Goal: Transaction & Acquisition: Purchase product/service

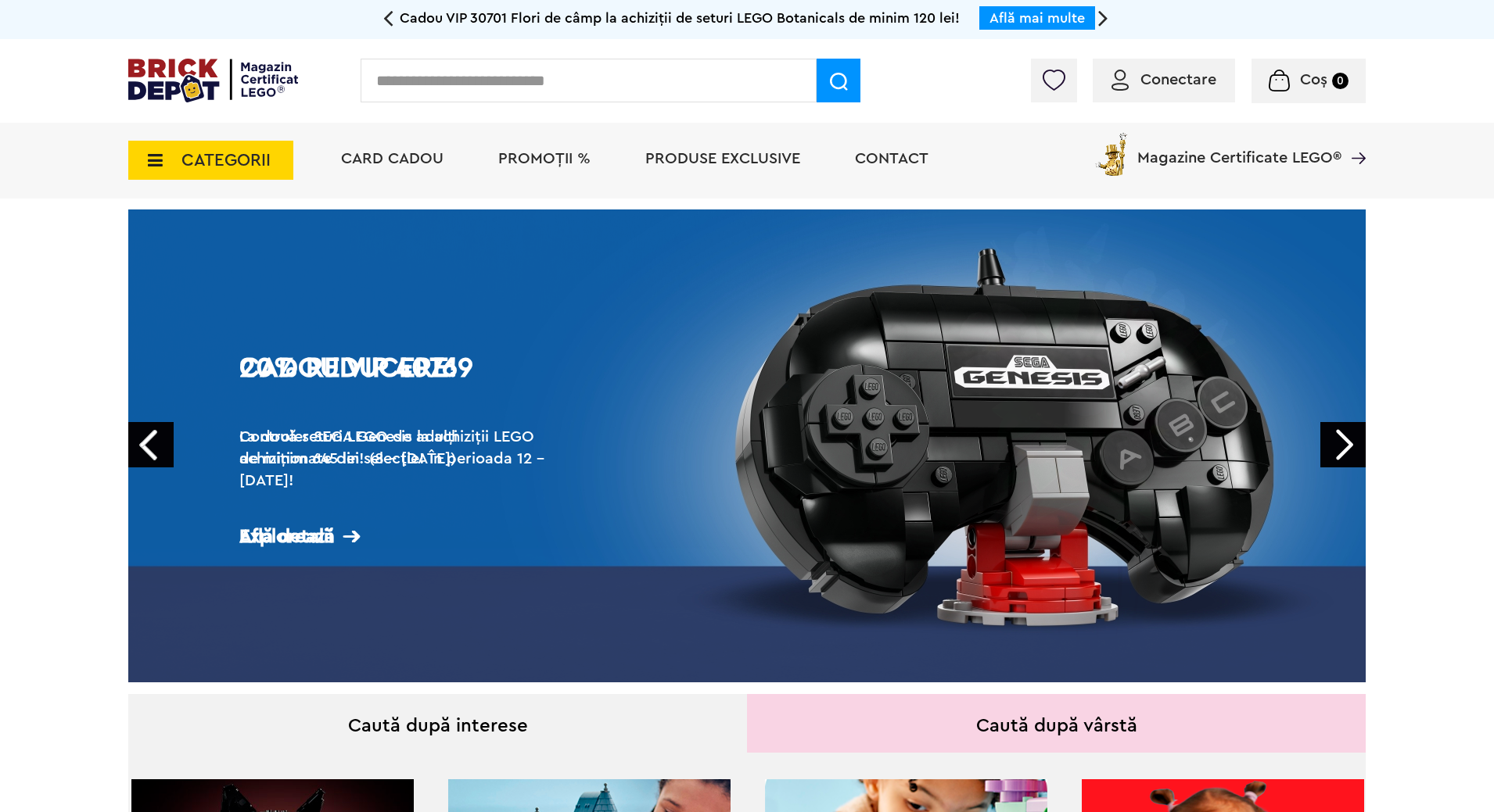
click at [142, 159] on icon at bounding box center [150, 159] width 24 height 17
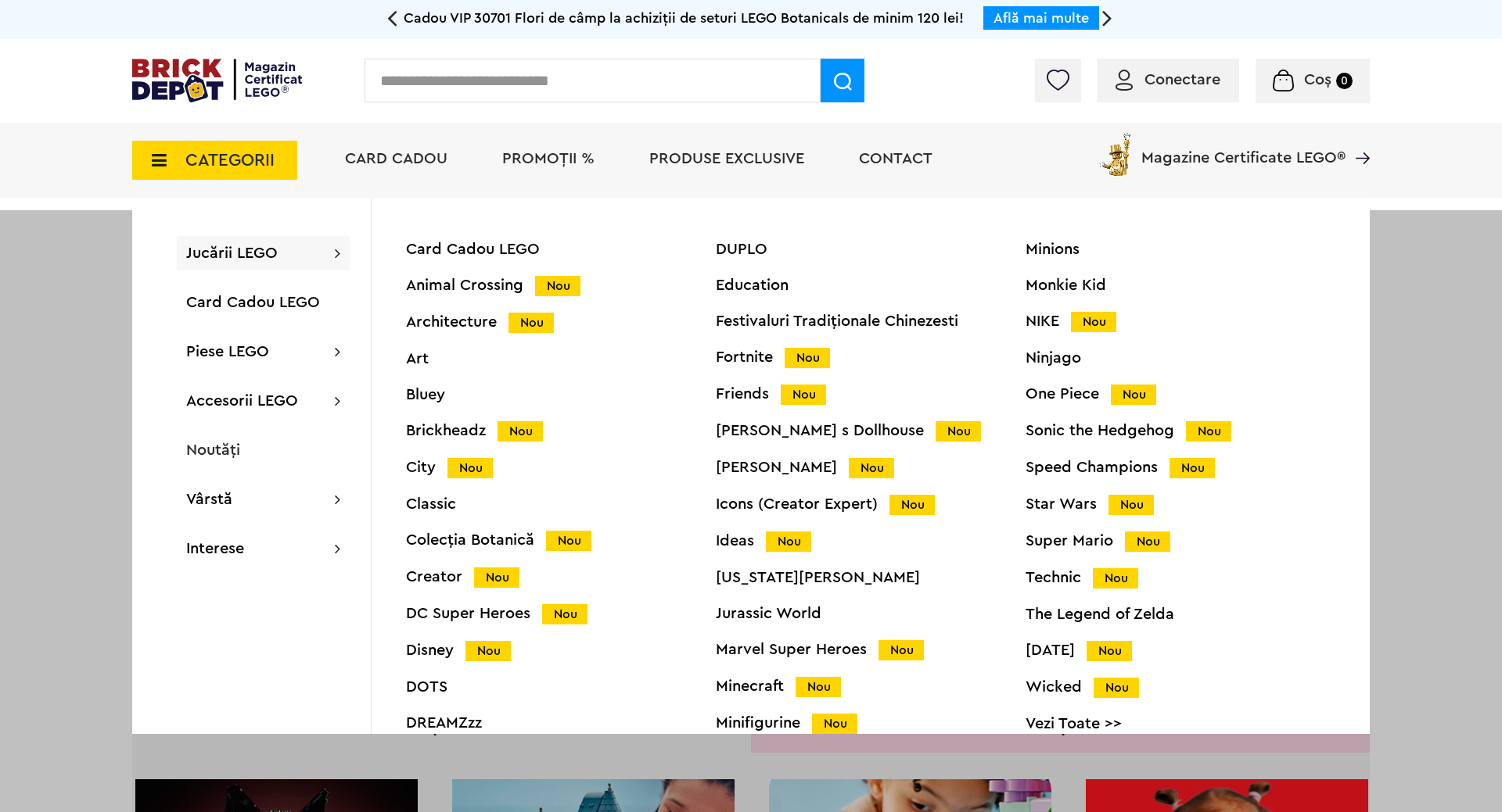
click at [426, 467] on div "City Nou" at bounding box center [561, 467] width 310 height 16
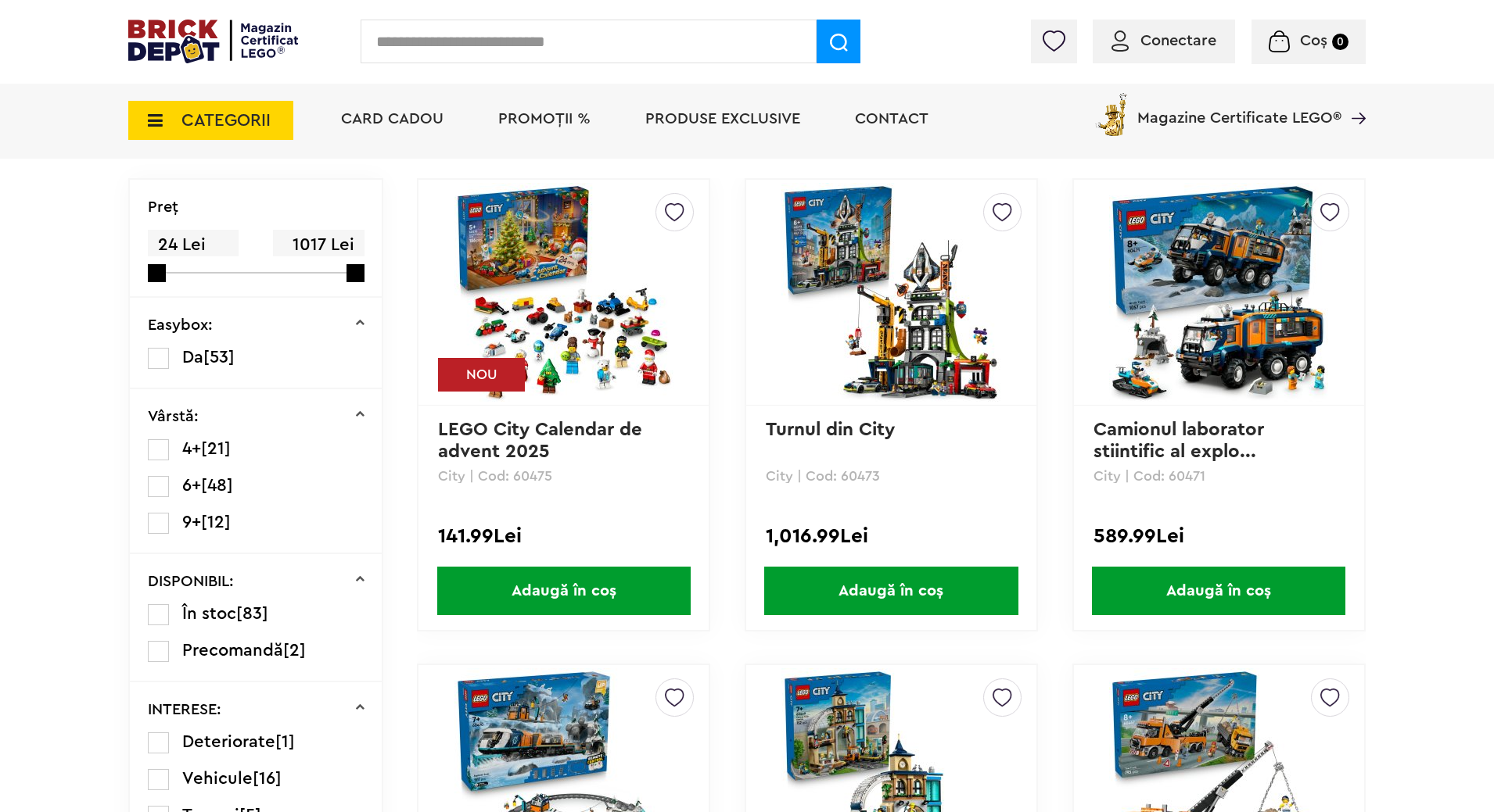
scroll to position [364, 0]
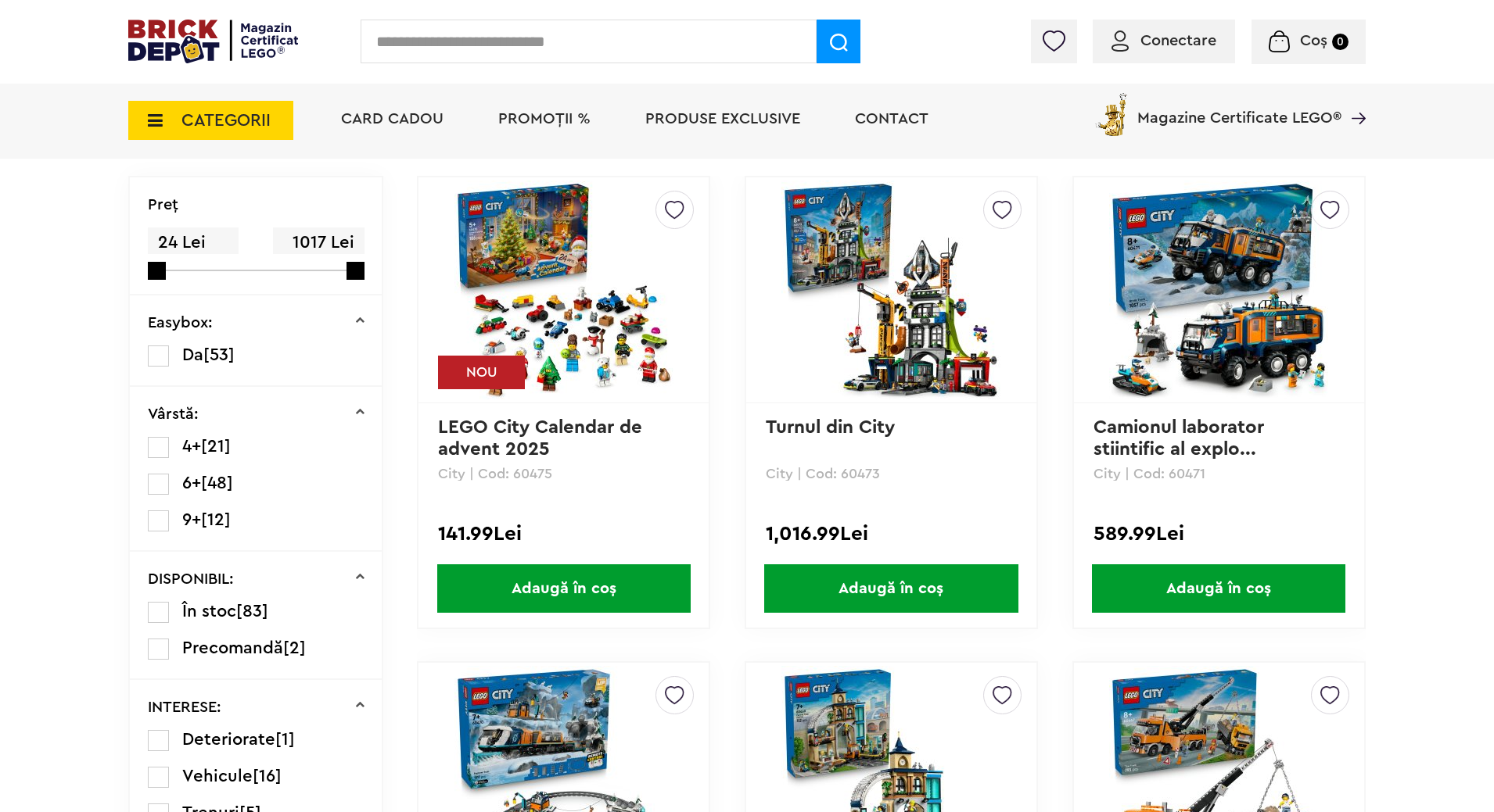
click at [1227, 585] on span "Adaugă în coș" at bounding box center [1218, 588] width 253 height 48
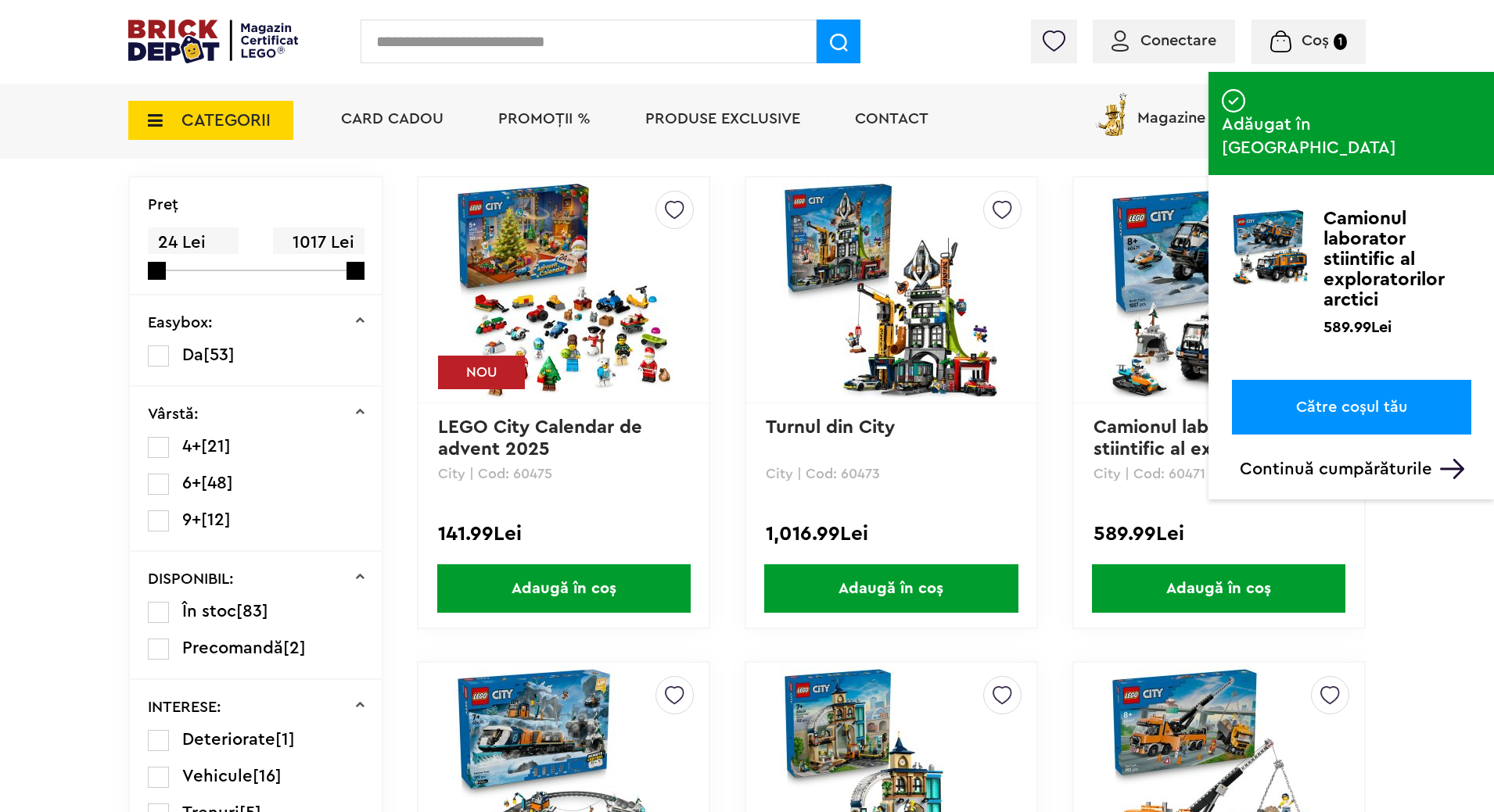
click at [1177, 40] on div "Coș Camionul laborator stiintific al exploratorilor arctici 589.99Lei Suma tota…" at bounding box center [1246, 45] width 239 height 15
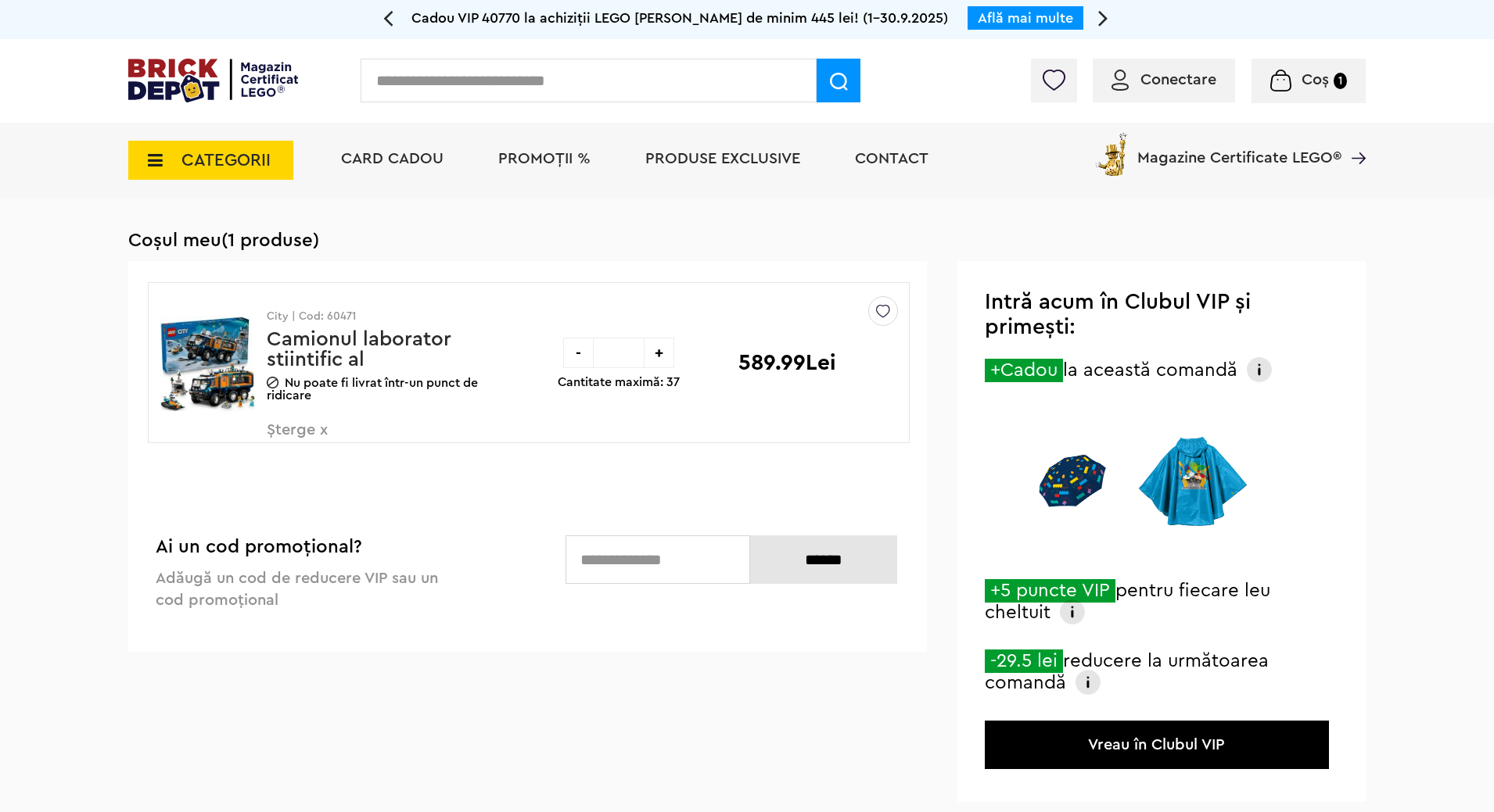
click at [1182, 80] on span "Conectare" at bounding box center [1178, 79] width 76 height 15
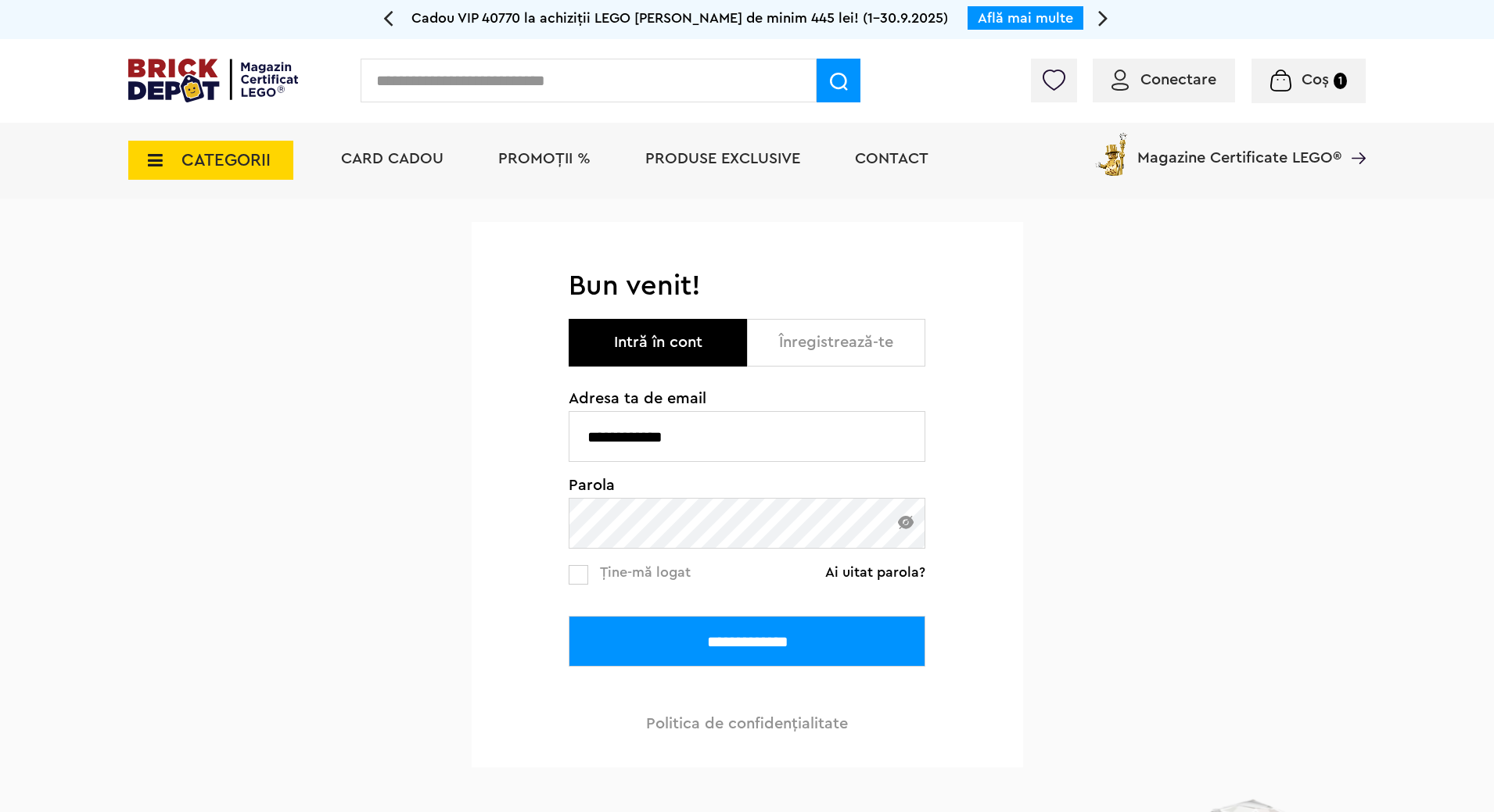
click at [772, 429] on input "**********" at bounding box center [747, 436] width 356 height 51
type input "**********"
click at [711, 644] on input "**********" at bounding box center [747, 641] width 356 height 51
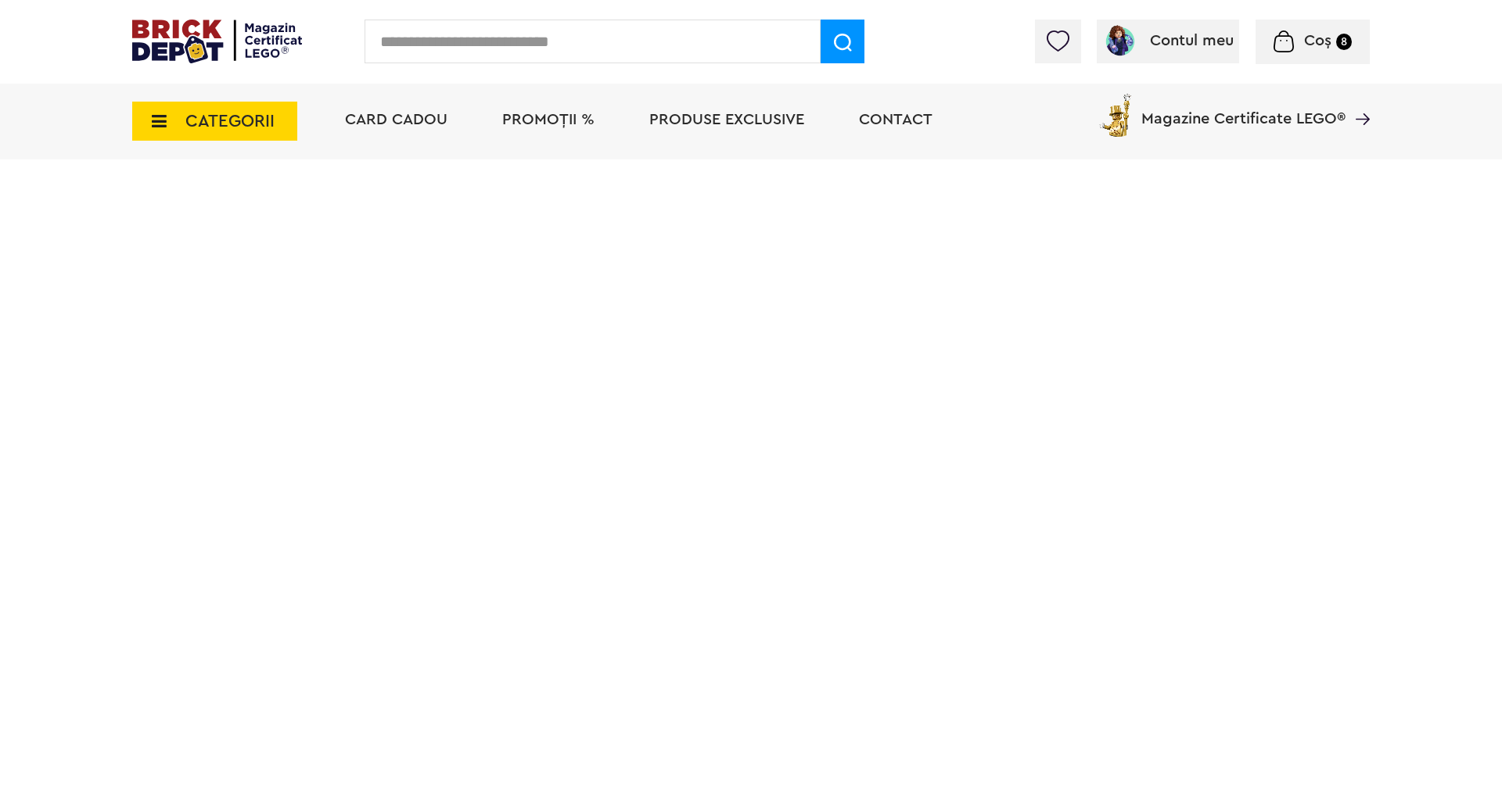
click at [1315, 40] on span "Coș" at bounding box center [1317, 40] width 28 height 15
click at [1299, 35] on span "Coș 8" at bounding box center [1312, 40] width 78 height 15
click at [656, 199] on html "Adăugat în coș Poncho - City Către coșul tău Continuă cumpărăturile Cadou VIP U…" at bounding box center [751, 99] width 1502 height 199
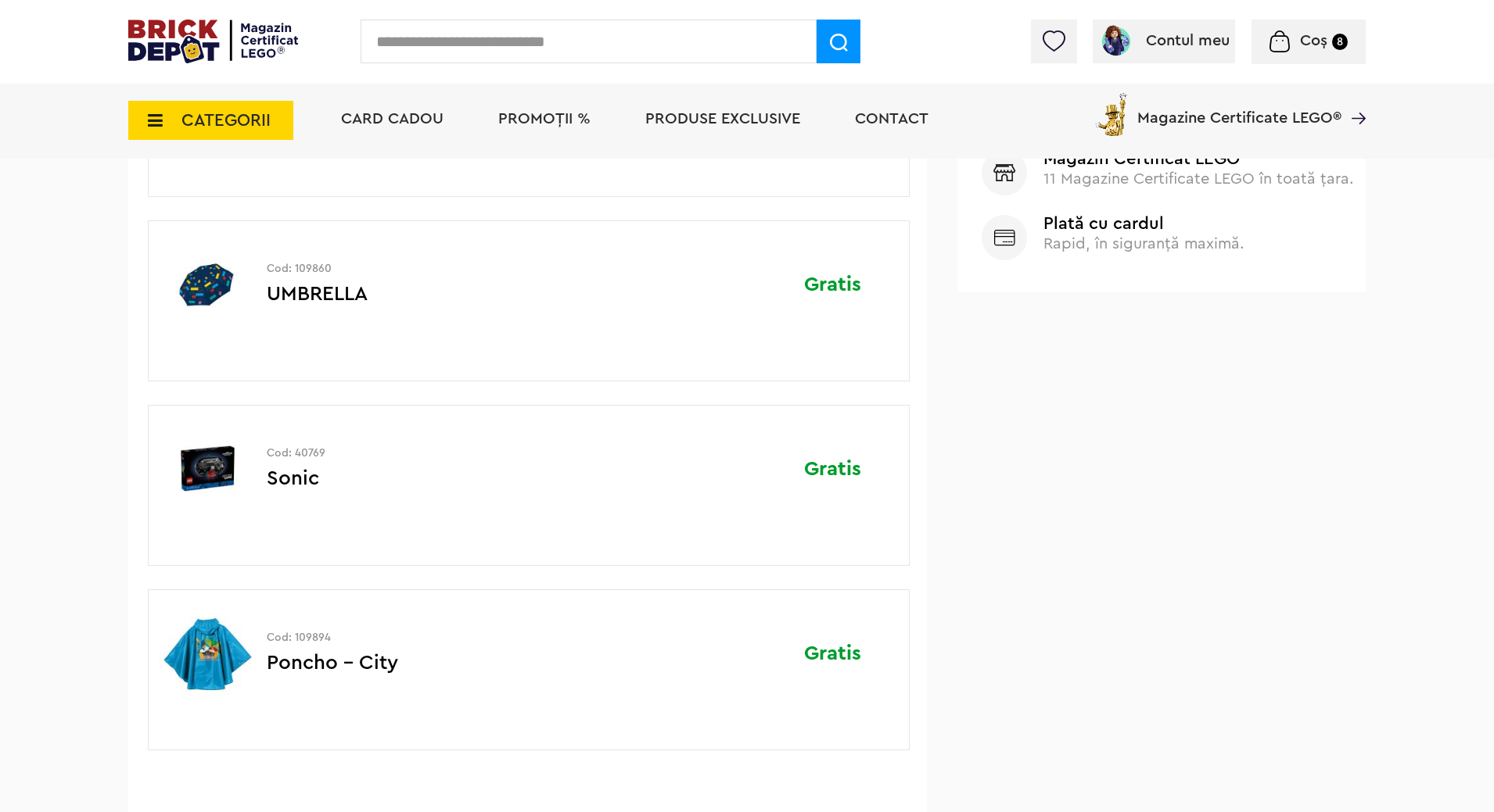
scroll to position [889, 0]
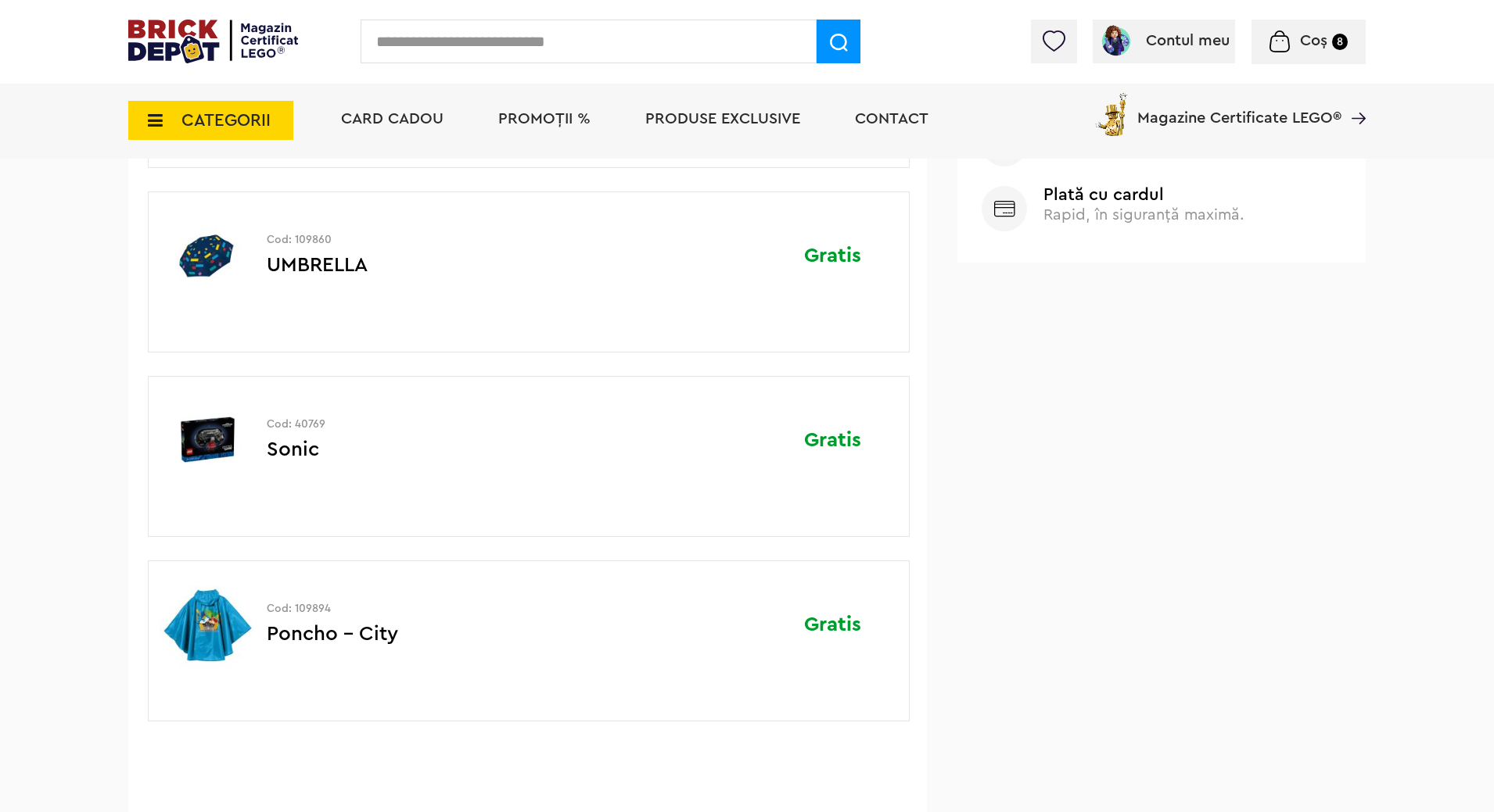
click at [540, 115] on span "PROMOȚII %" at bounding box center [544, 118] width 92 height 15
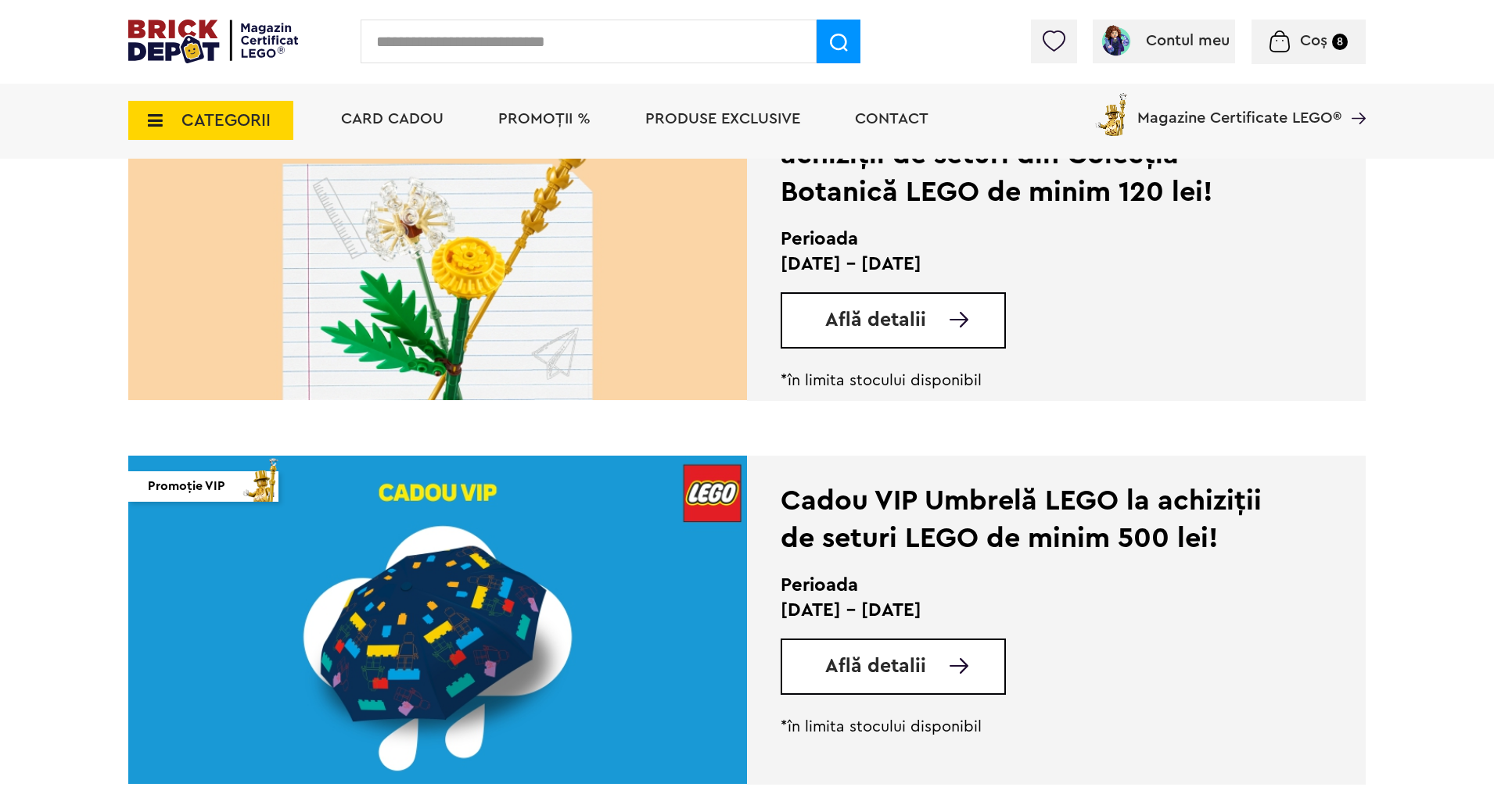
scroll to position [1997, 0]
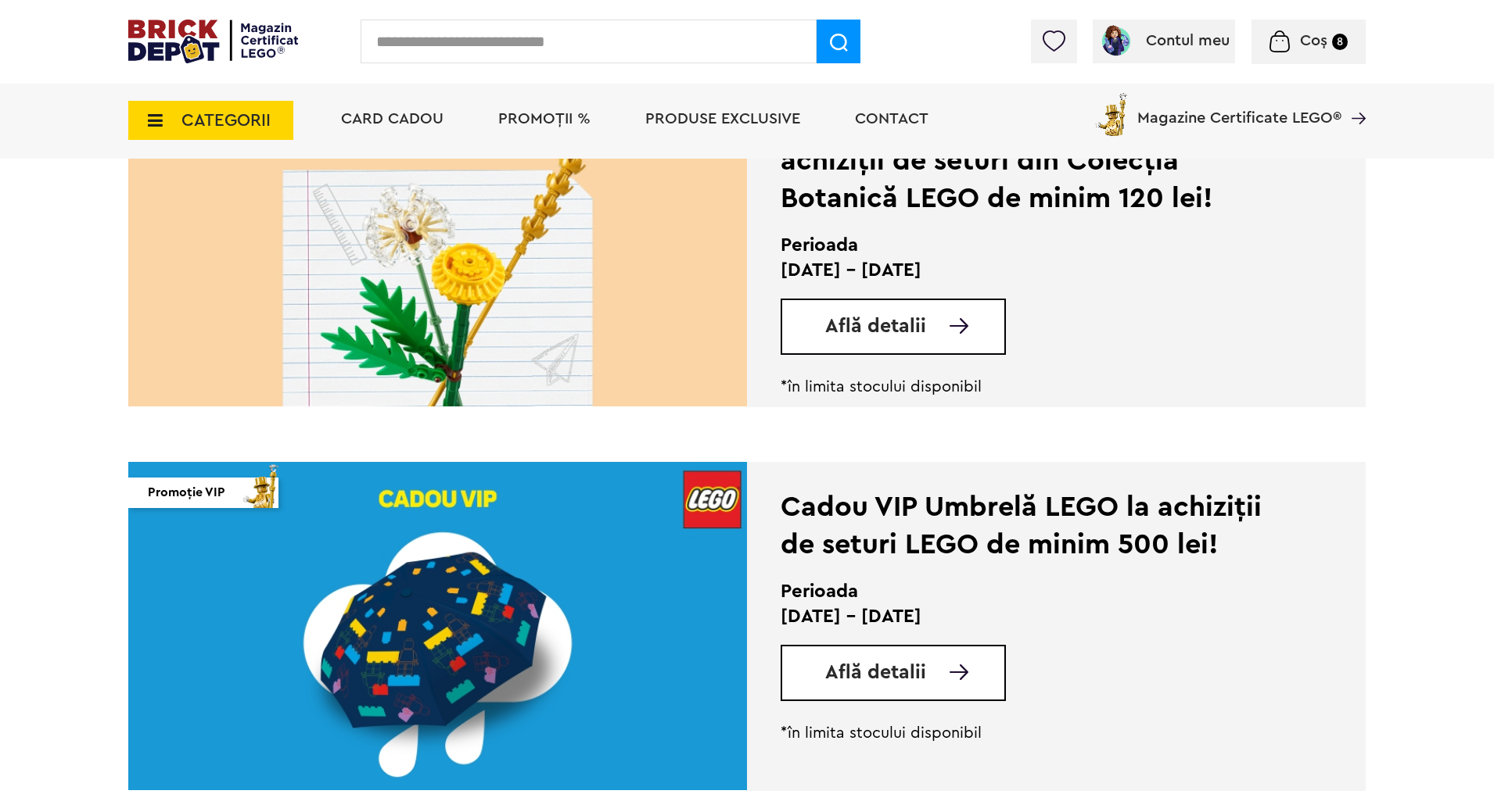
click at [530, 114] on span "PROMOȚII %" at bounding box center [544, 118] width 92 height 15
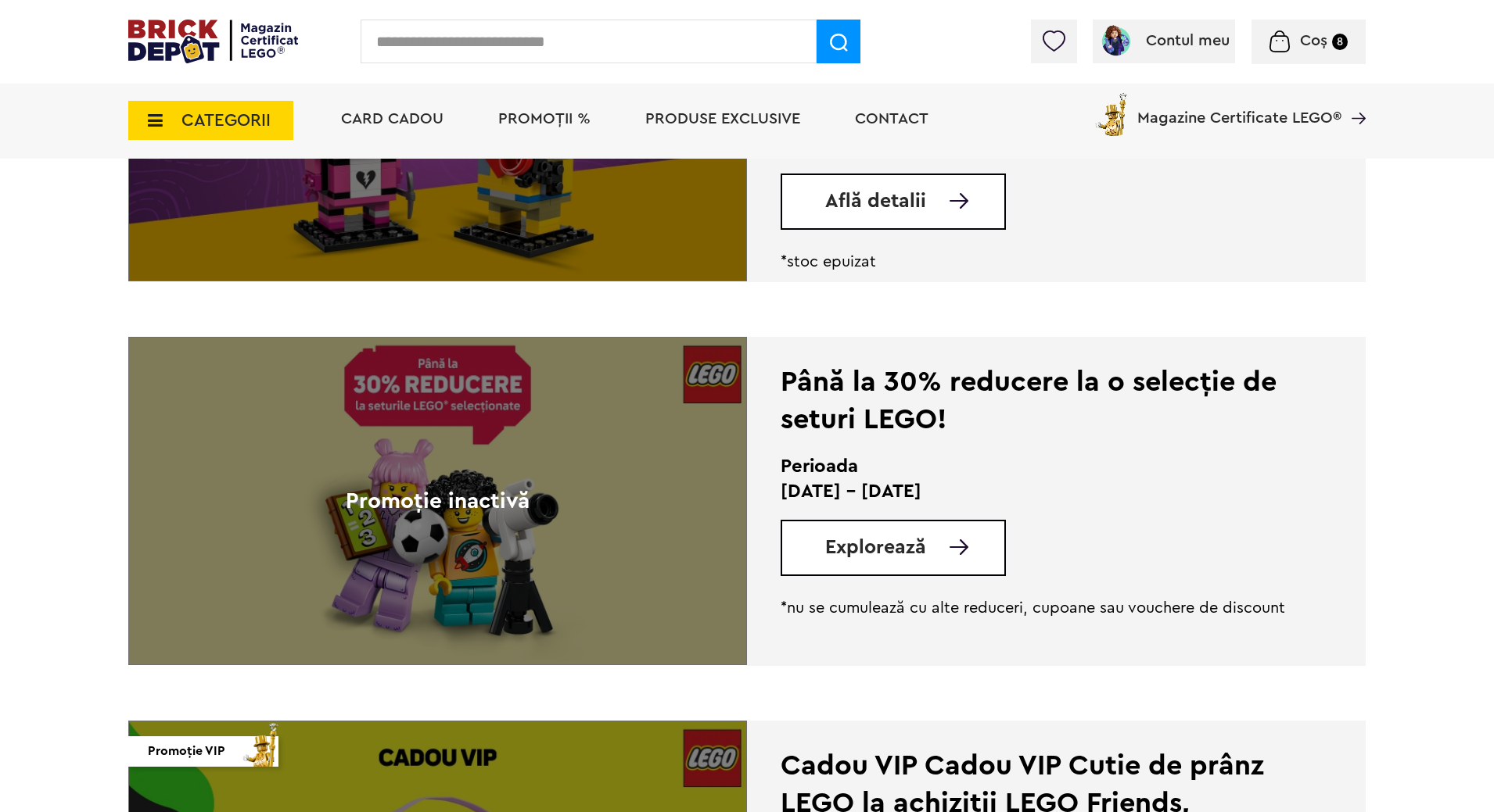
scroll to position [3278, 0]
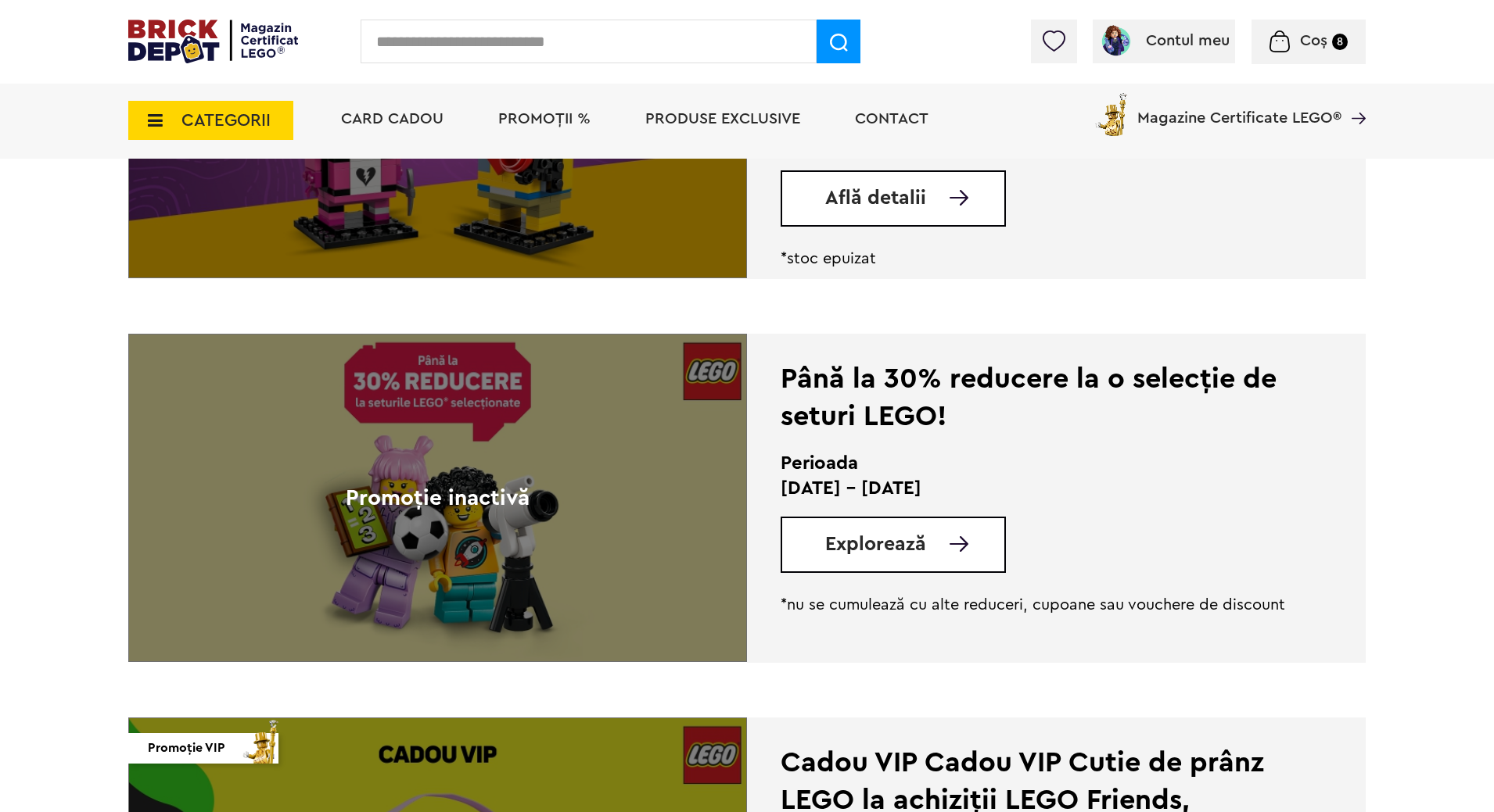
click at [176, 45] on img at bounding box center [212, 41] width 169 height 44
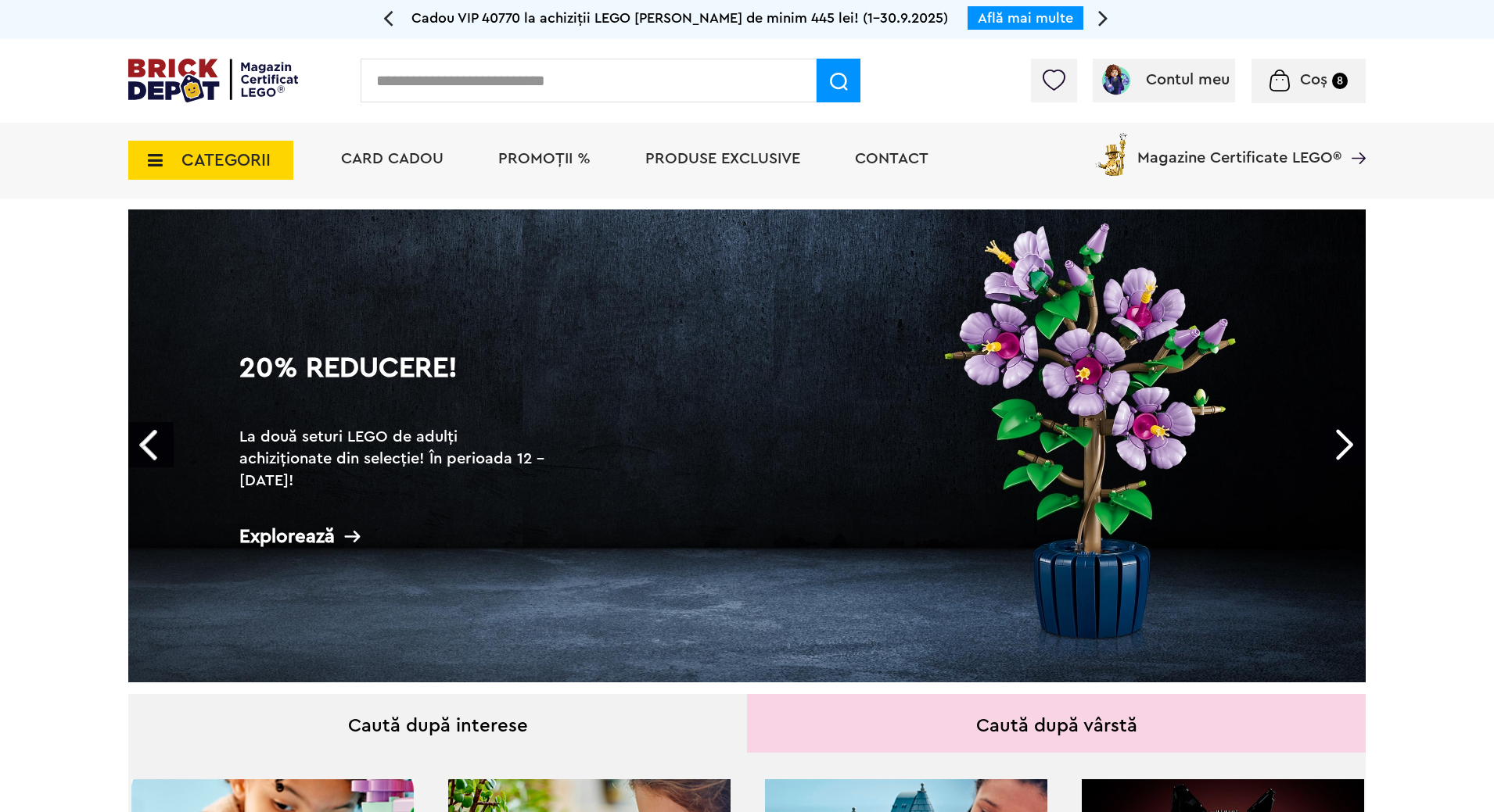
click at [1343, 448] on link "Next" at bounding box center [1343, 445] width 46 height 46
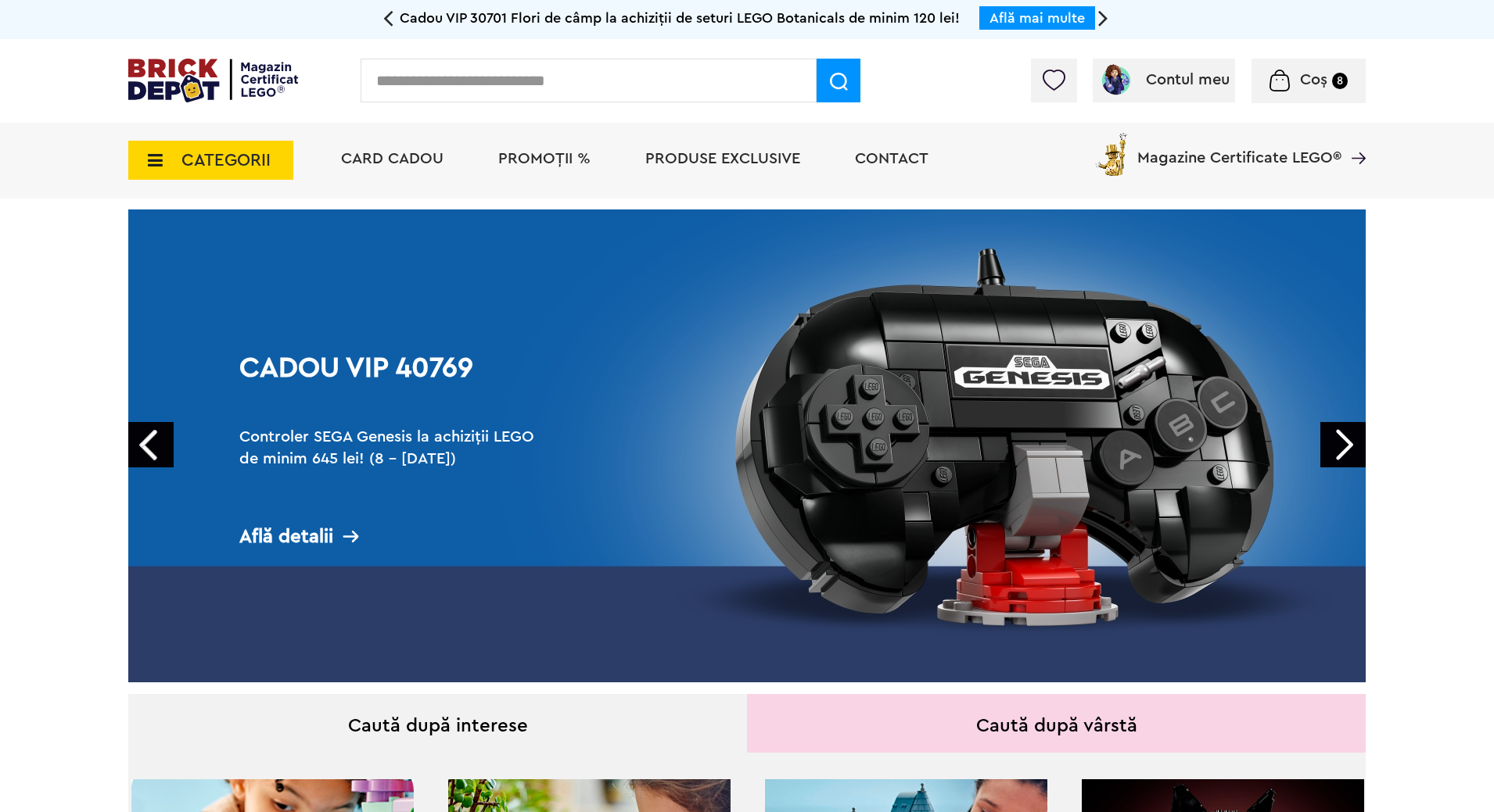
click at [1343, 448] on link "Next" at bounding box center [1343, 445] width 46 height 46
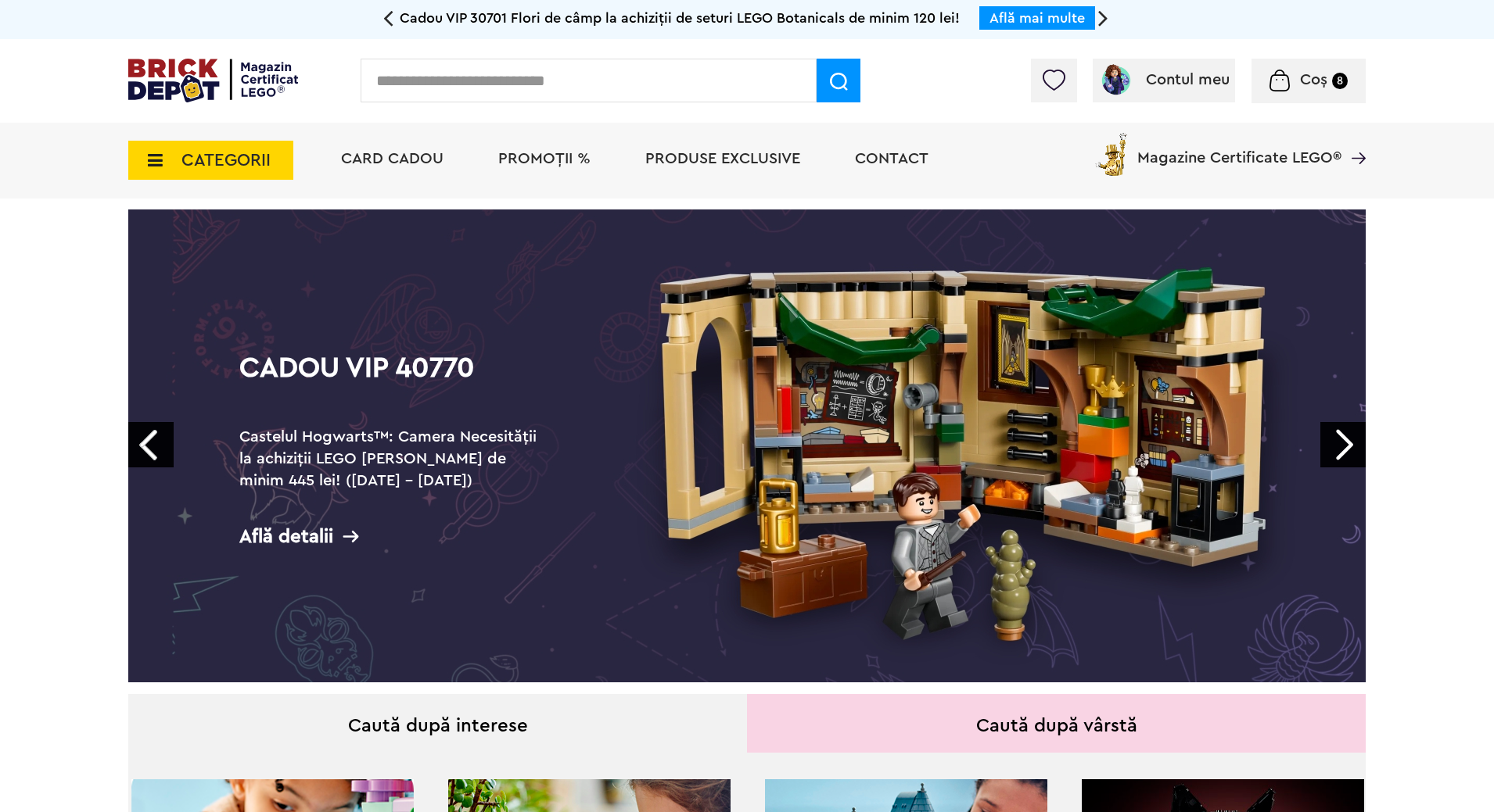
click at [1343, 448] on link "Next" at bounding box center [1343, 445] width 46 height 46
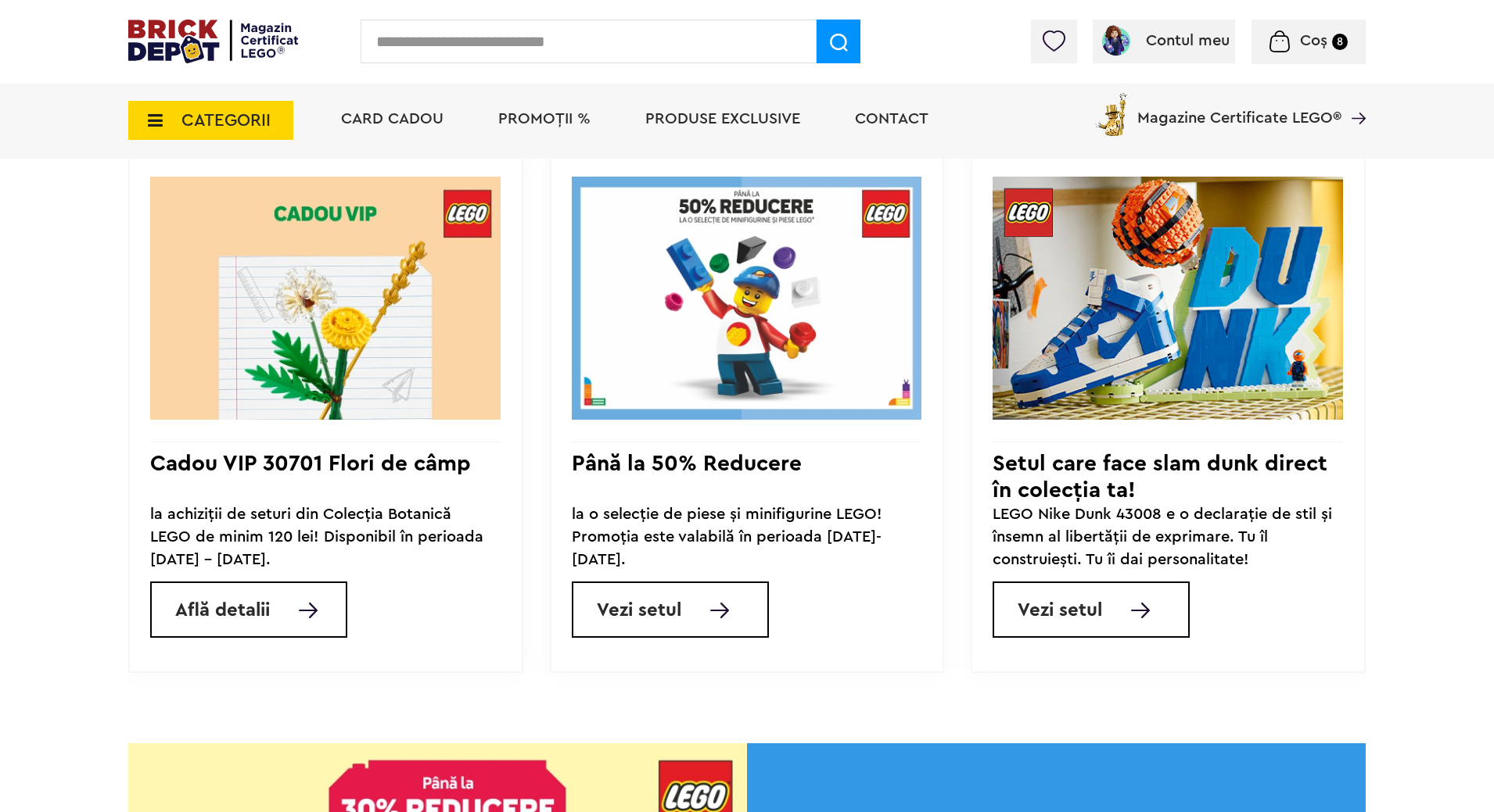
scroll to position [1406, 0]
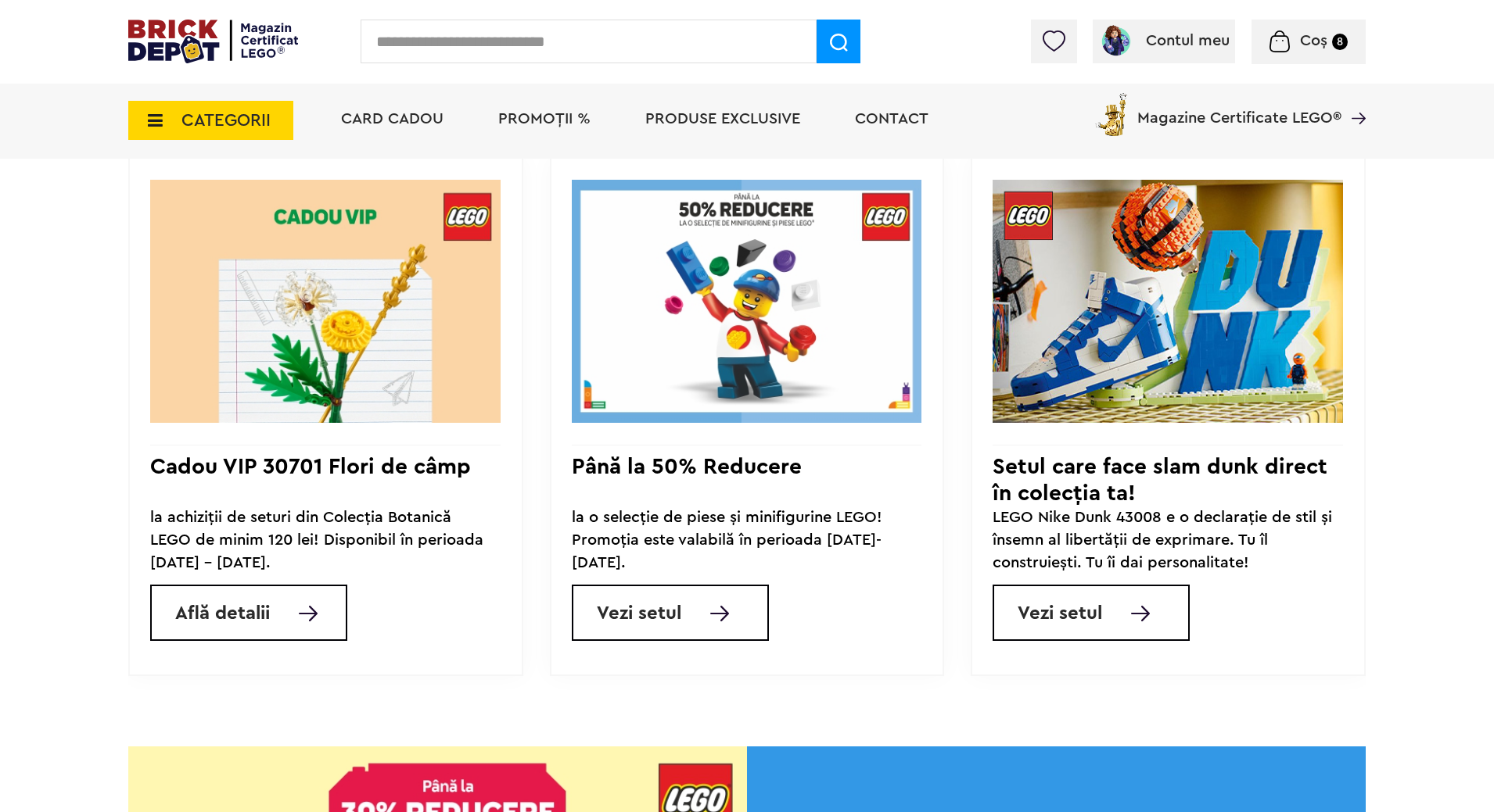
click at [540, 118] on span "PROMOȚII %" at bounding box center [544, 118] width 92 height 15
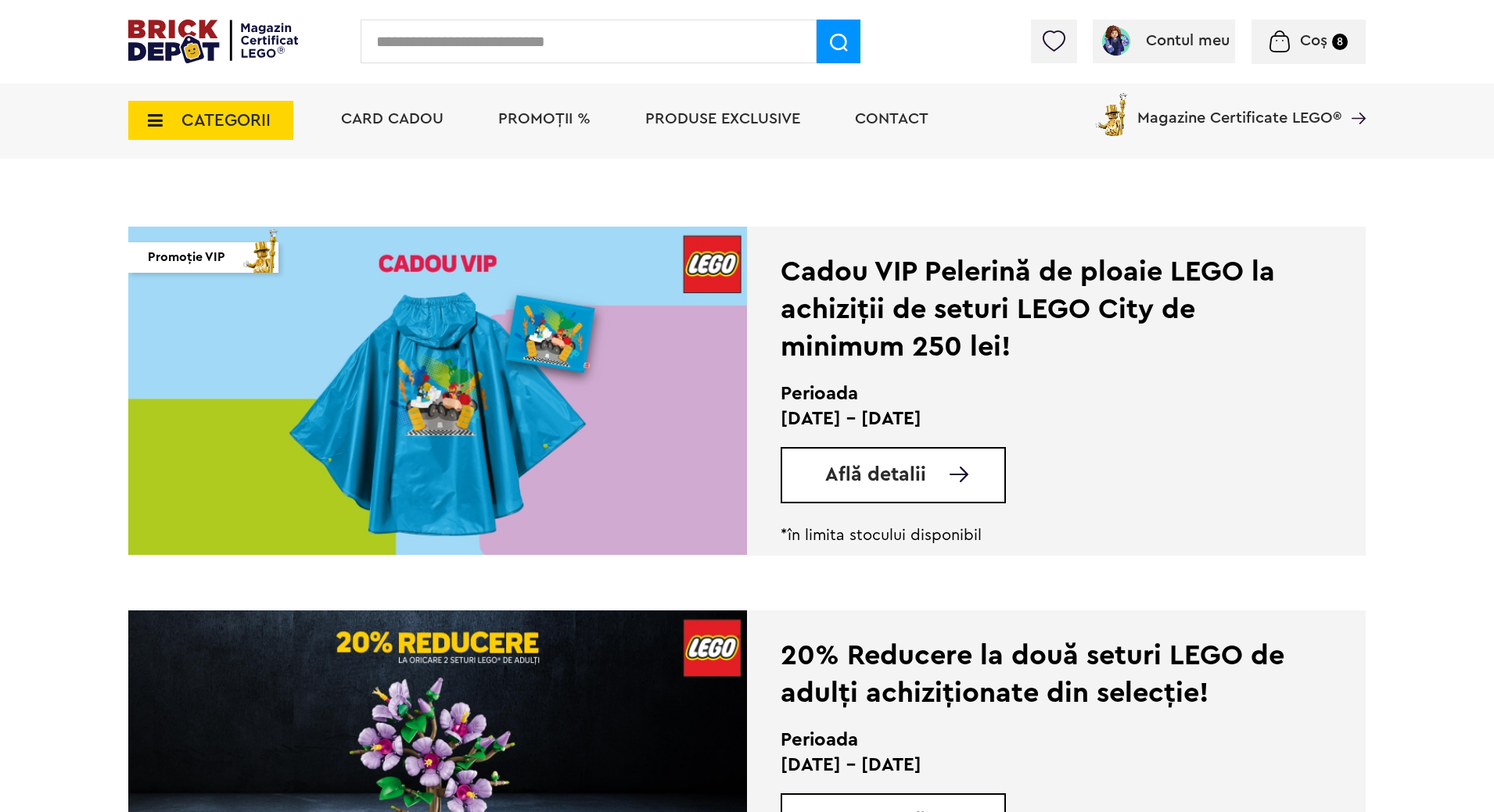
scroll to position [308, 0]
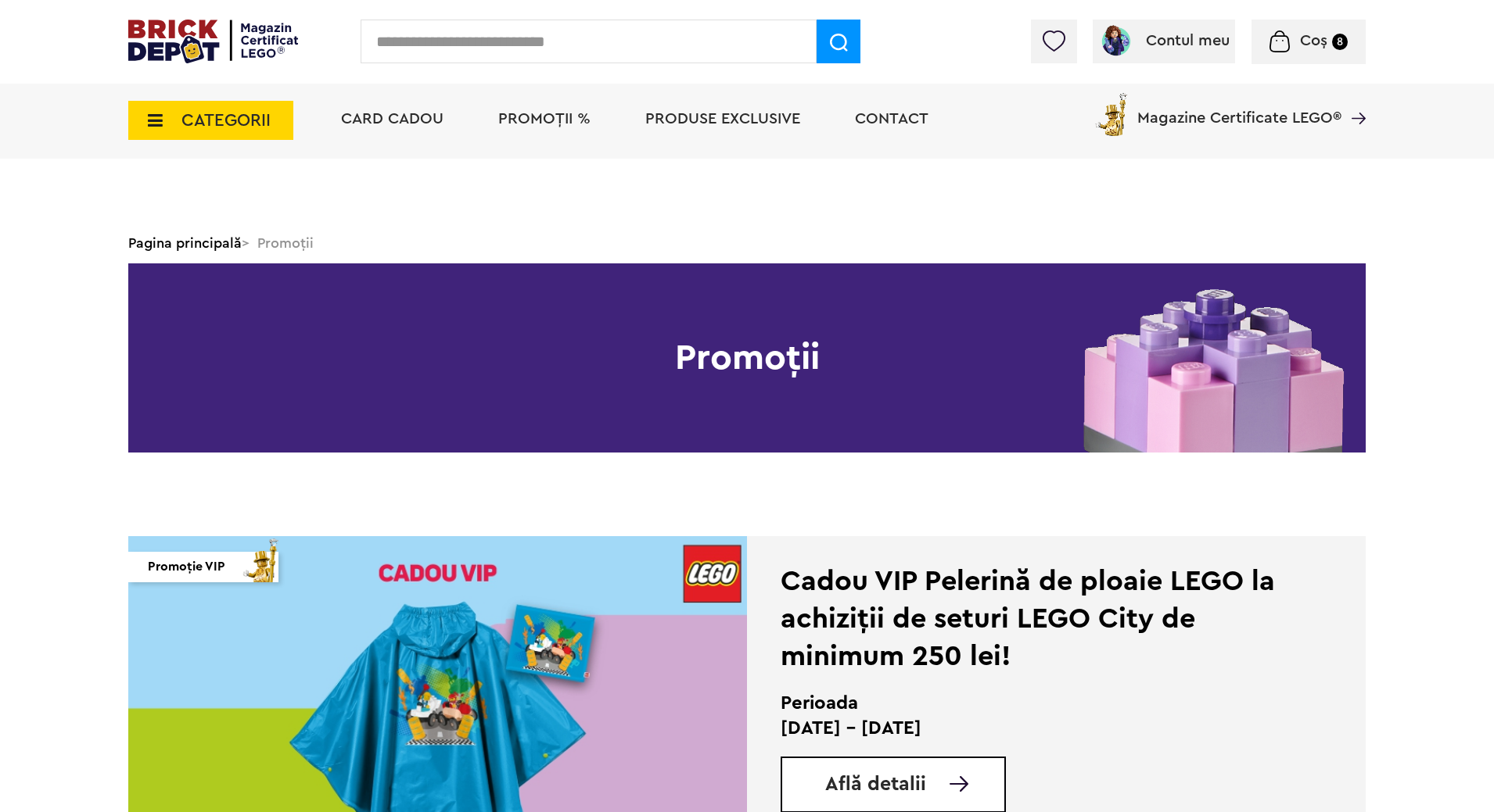
scroll to position [0, 0]
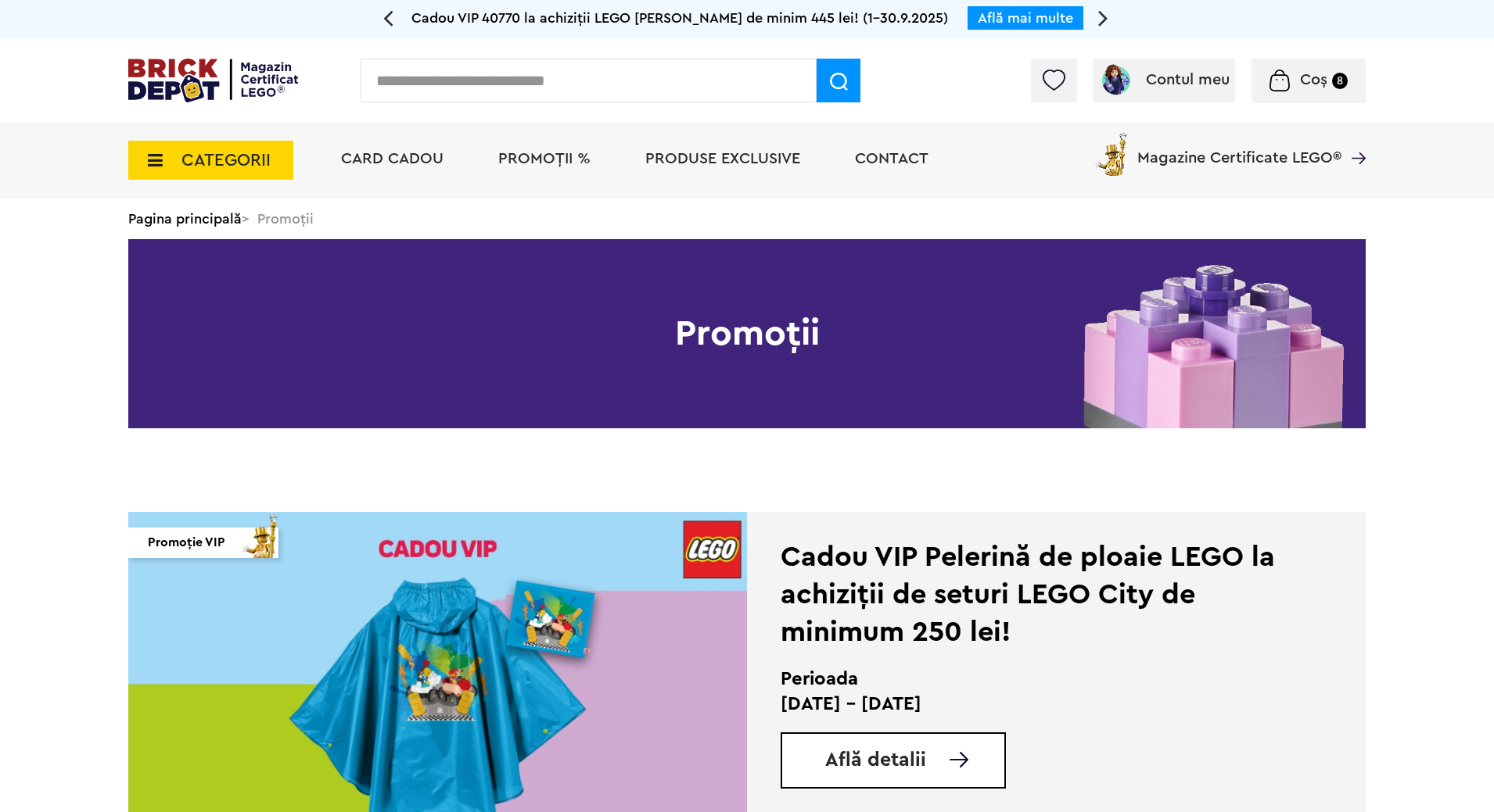
click at [270, 83] on img at bounding box center [212, 80] width 169 height 44
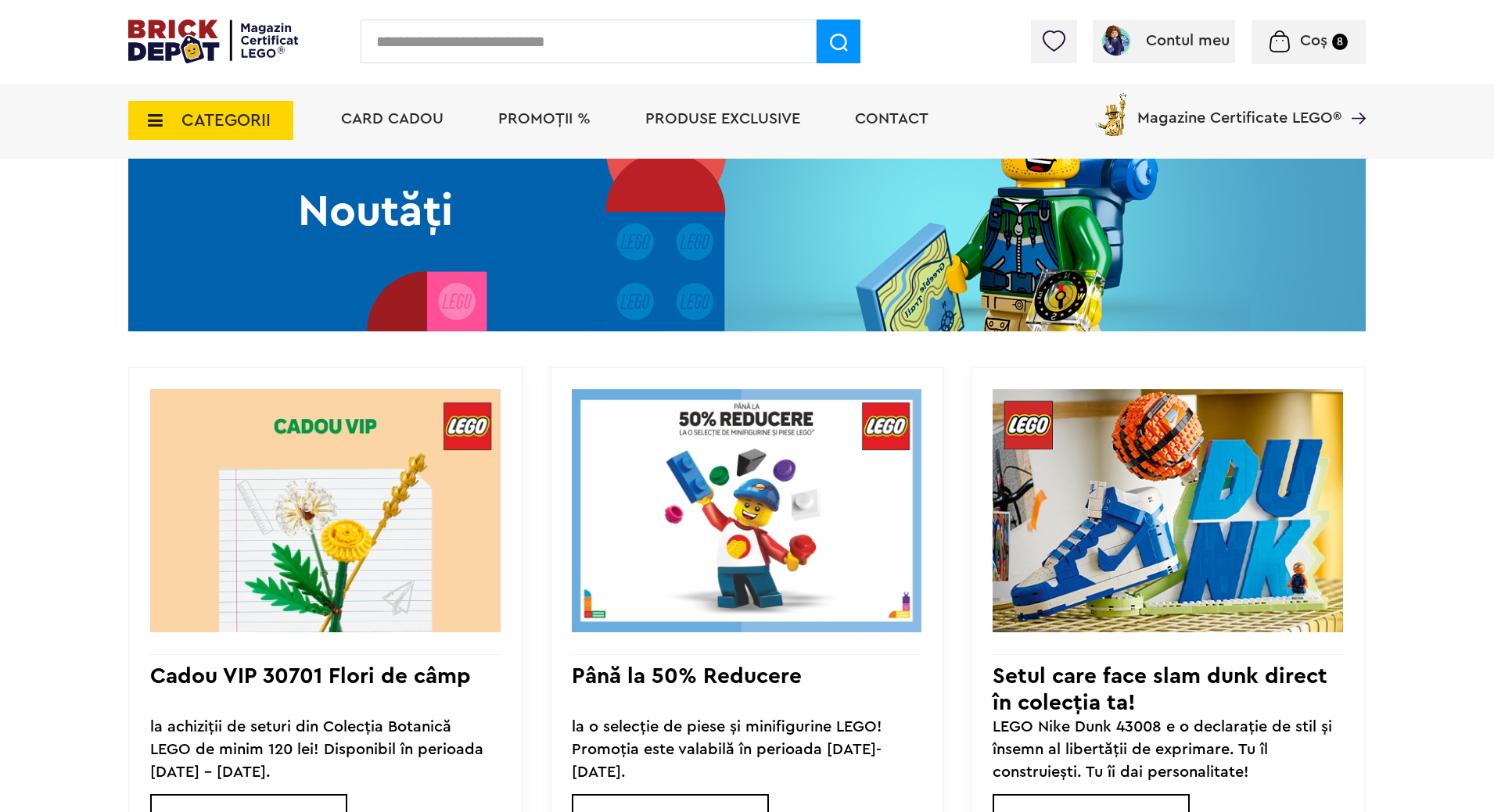
scroll to position [1197, 0]
click at [544, 121] on span "PROMOȚII %" at bounding box center [544, 118] width 92 height 15
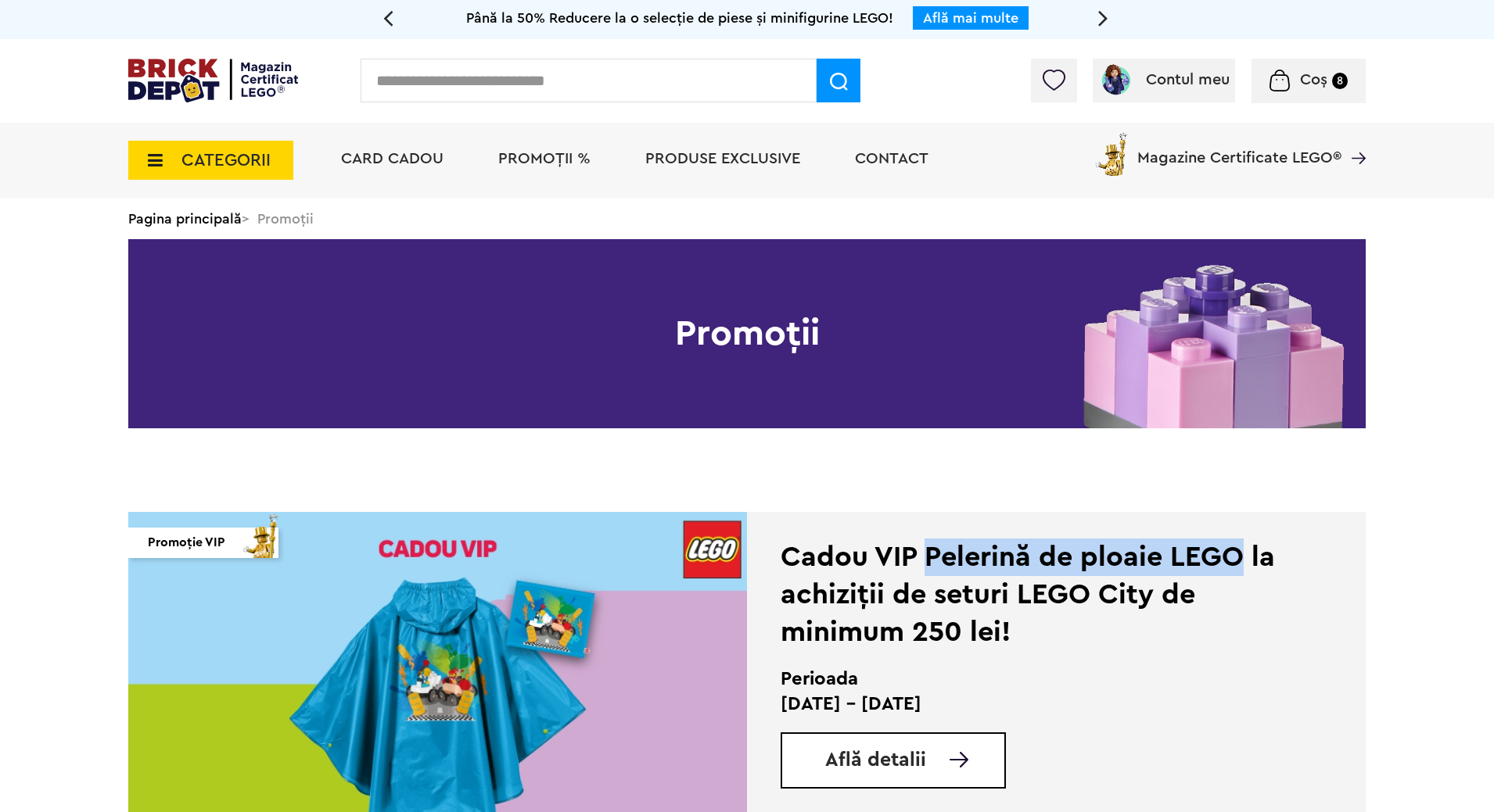
drag, startPoint x: 927, startPoint y: 552, endPoint x: 1241, endPoint y: 564, distance: 314.2
click at [1241, 564] on div "Cadou VIP Pelerină de ploaie LEGO la achiziții de seturi LEGO City de minimum 2…" at bounding box center [1035, 595] width 508 height 113
copy div "Pelerină de ploaie LEGO"
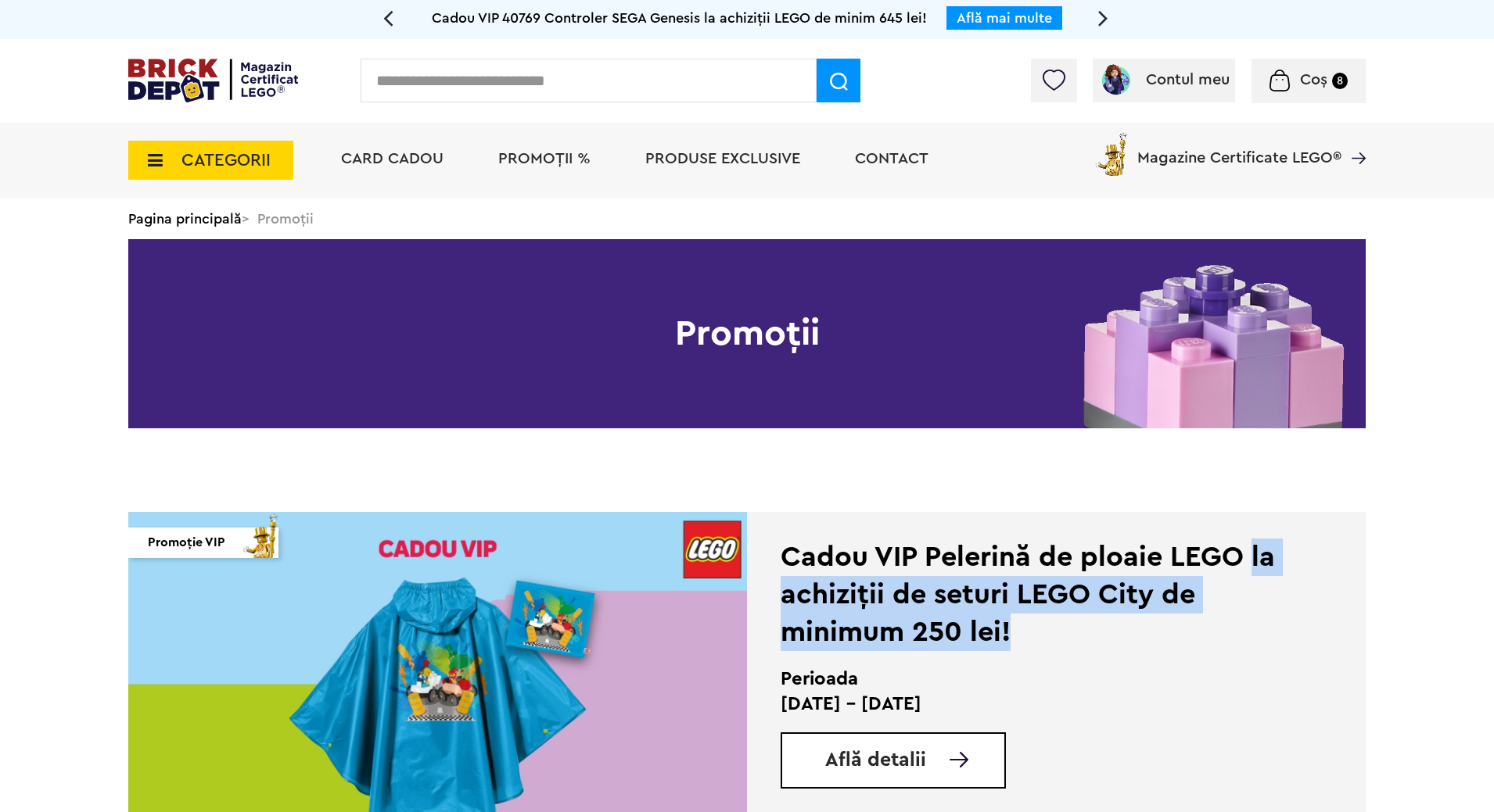
drag, startPoint x: 1251, startPoint y: 549, endPoint x: 1241, endPoint y: 626, distance: 77.6
click at [1241, 626] on div "Cadou VIP Pelerină de ploaie LEGO la achiziții de seturi LEGO City de minimum 2…" at bounding box center [1035, 595] width 508 height 113
copy div "la achiziții de seturi LEGO City de minimum 250 lei!"
click at [536, 684] on img at bounding box center [437, 676] width 619 height 329
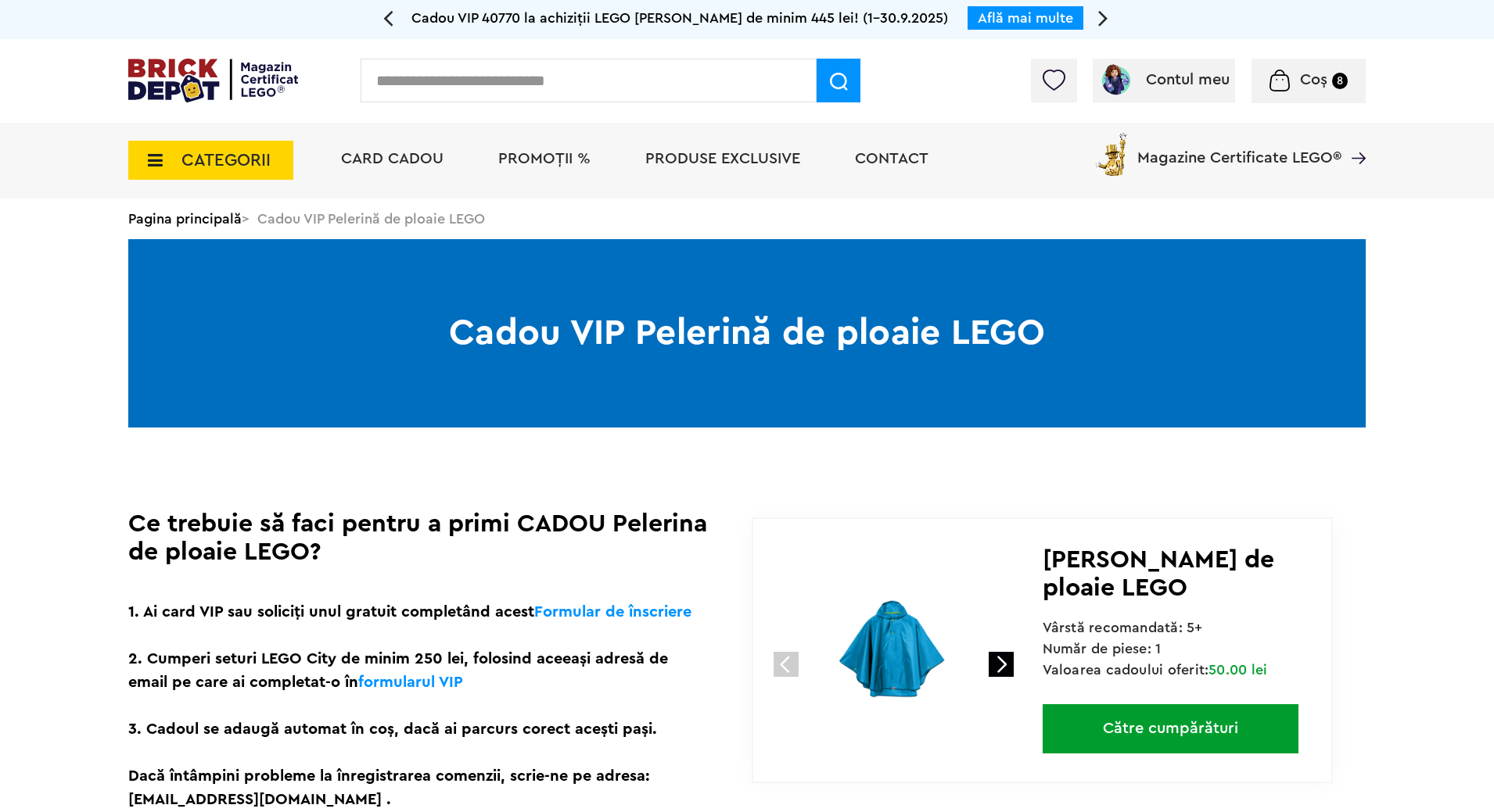
click at [1003, 670] on link at bounding box center [1001, 664] width 25 height 25
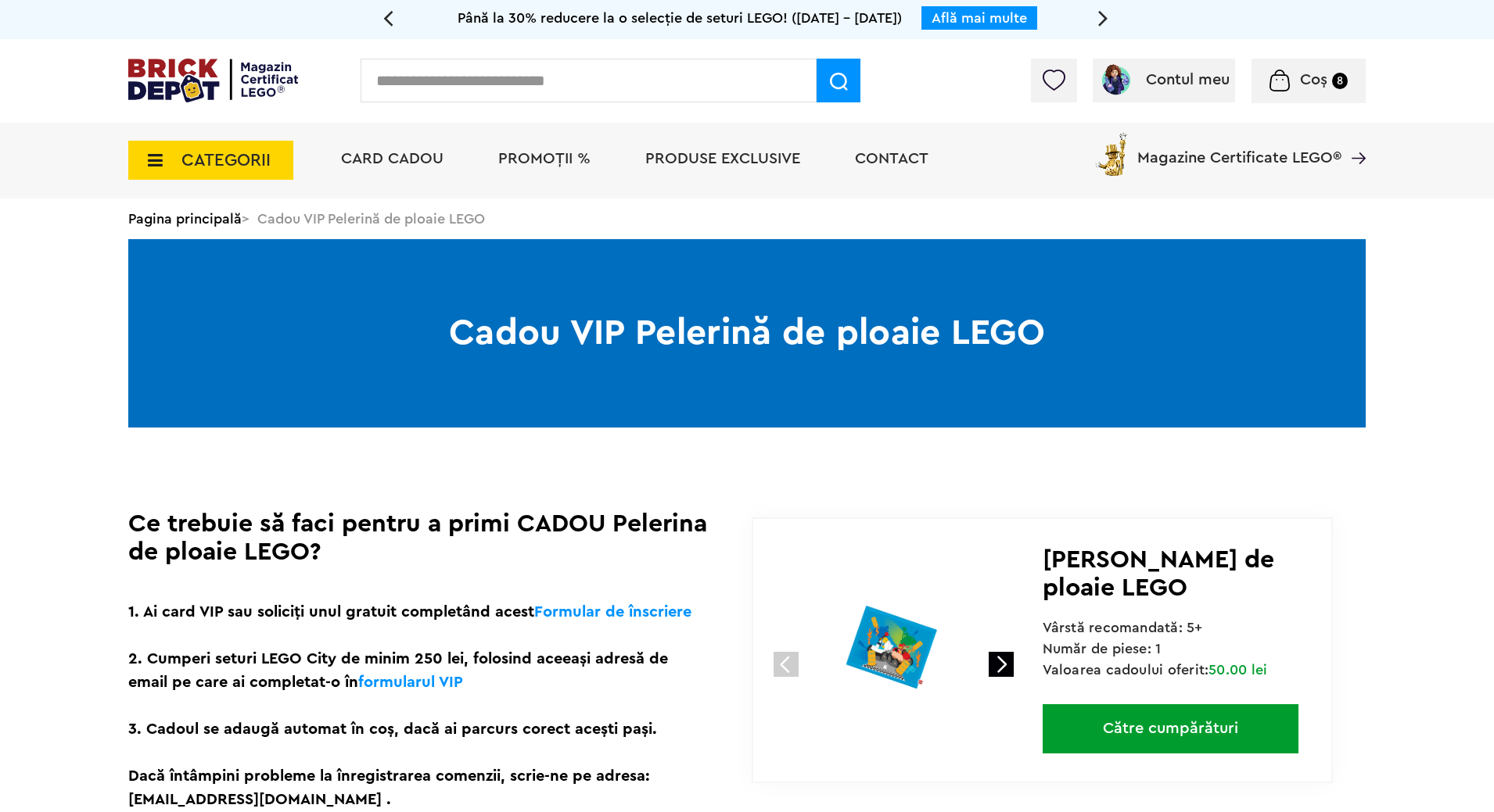
click at [184, 90] on img at bounding box center [212, 80] width 169 height 44
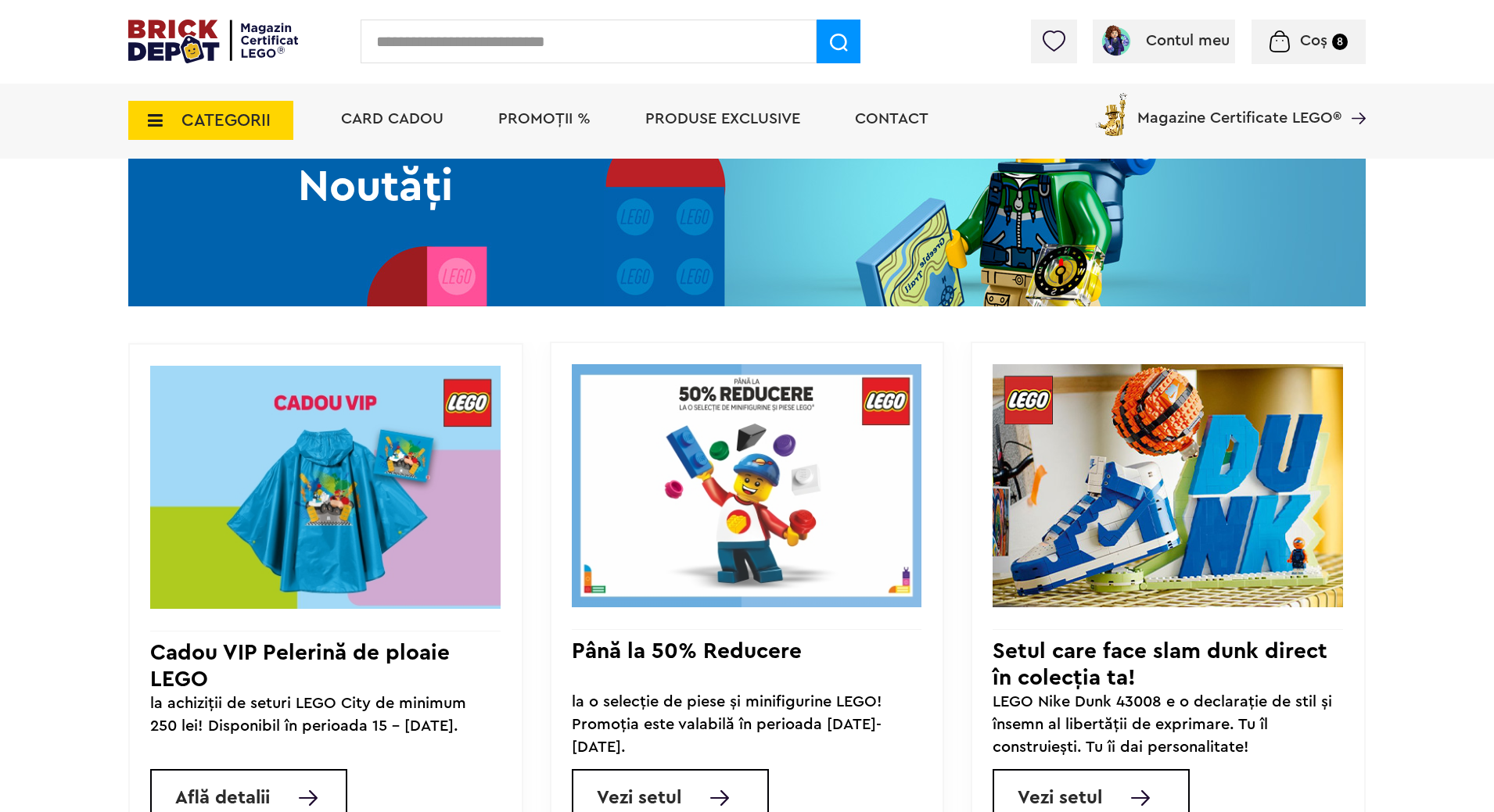
scroll to position [1231, 0]
